Goal: Information Seeking & Learning: Learn about a topic

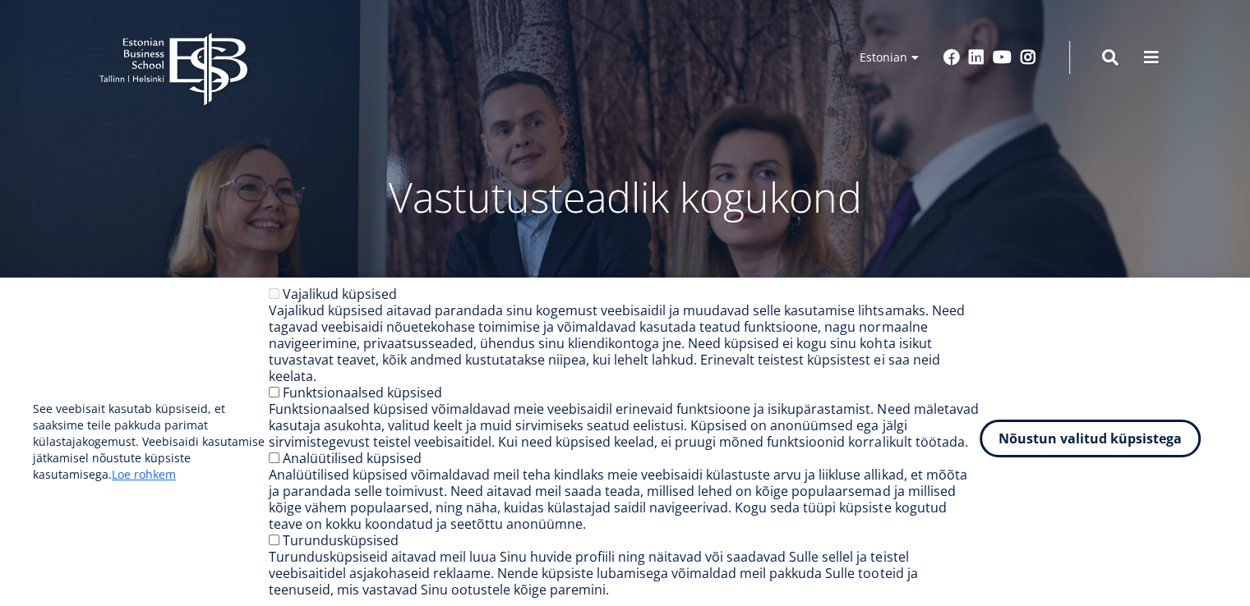
click at [1118, 457] on button "Nõustun valitud küpsistega" at bounding box center [1089, 439] width 221 height 38
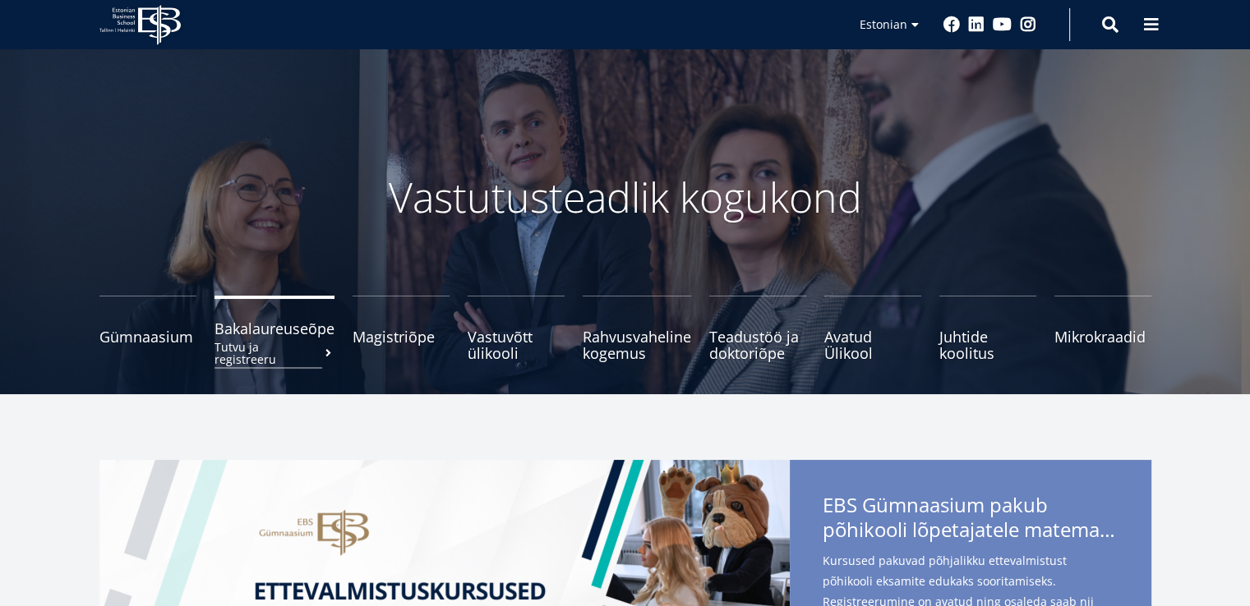
scroll to position [191, 0]
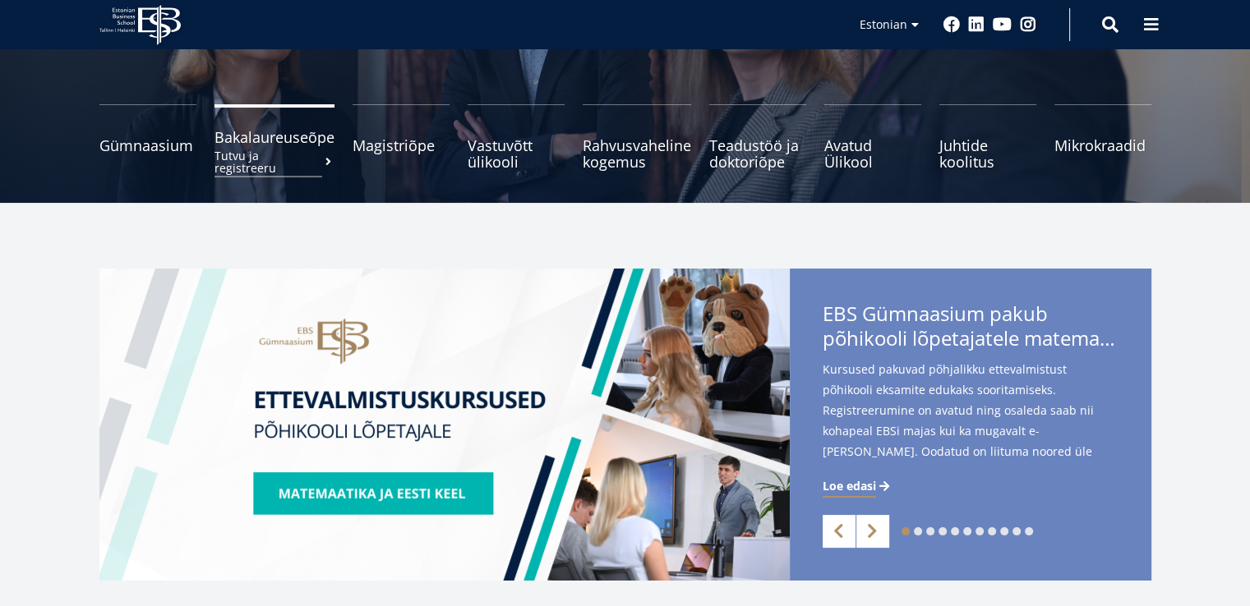
click at [258, 139] on span "Bakalaureuseõpe Tutvu ja registreeru" at bounding box center [274, 137] width 120 height 16
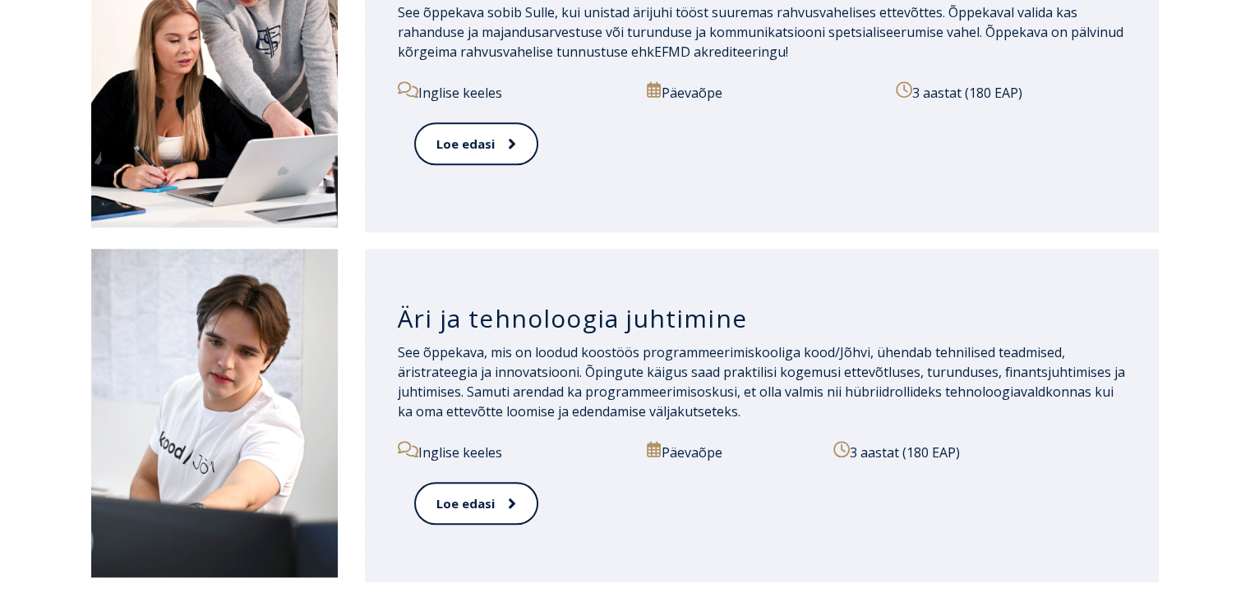
scroll to position [1725, 0]
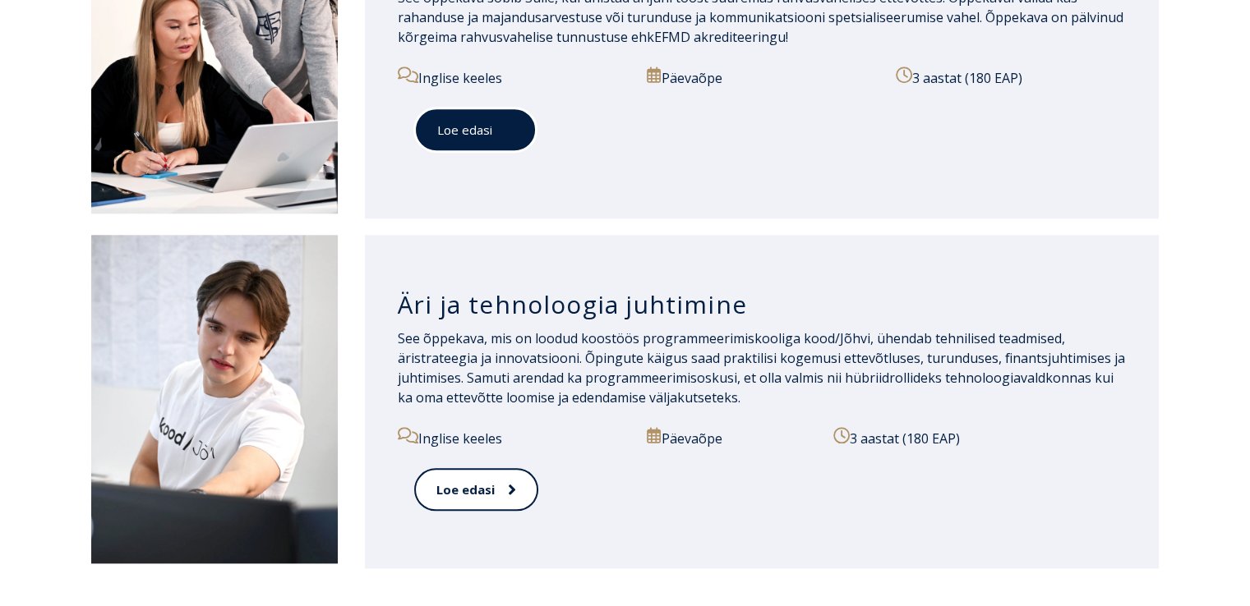
click at [449, 136] on link "Loe edasi" at bounding box center [475, 130] width 122 height 45
